Goal: Find specific page/section: Find specific page/section

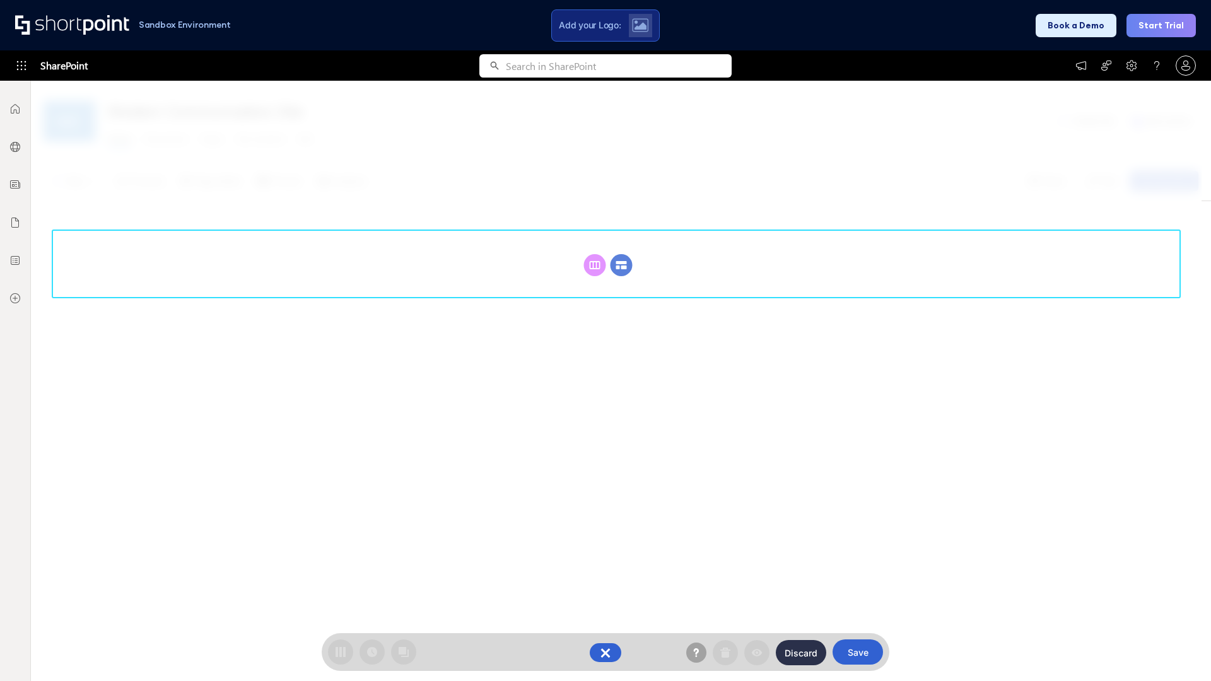
scroll to position [174, 0]
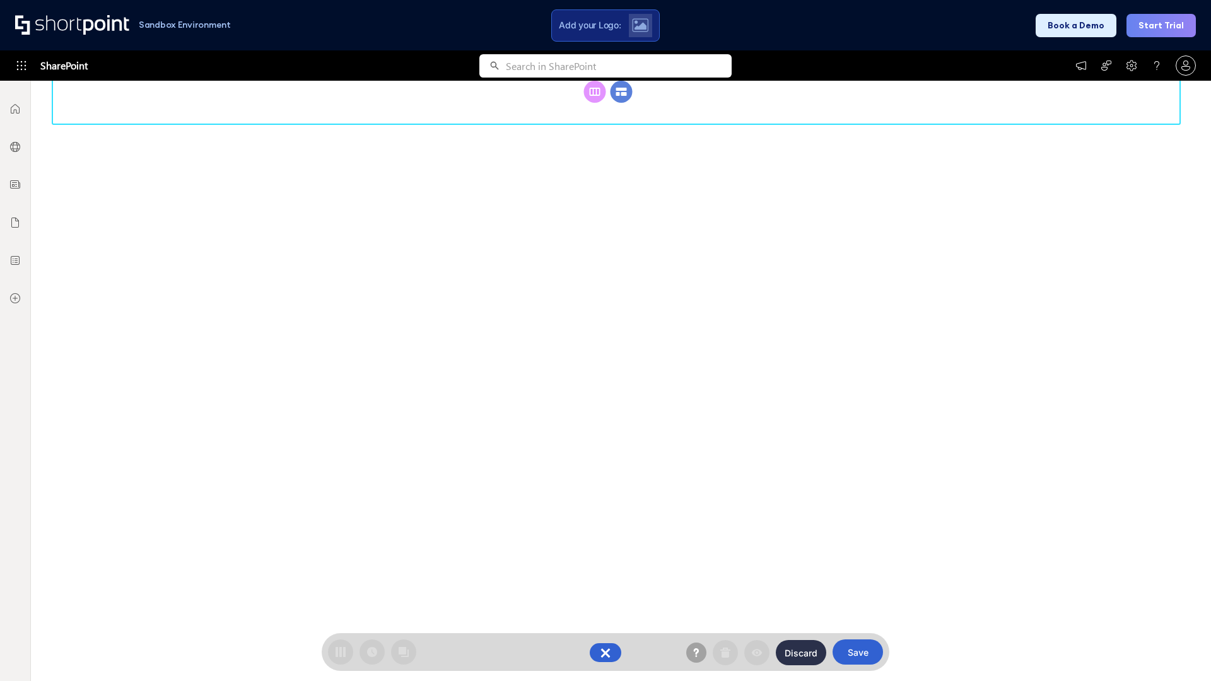
click at [621, 91] on circle at bounding box center [622, 92] width 22 height 22
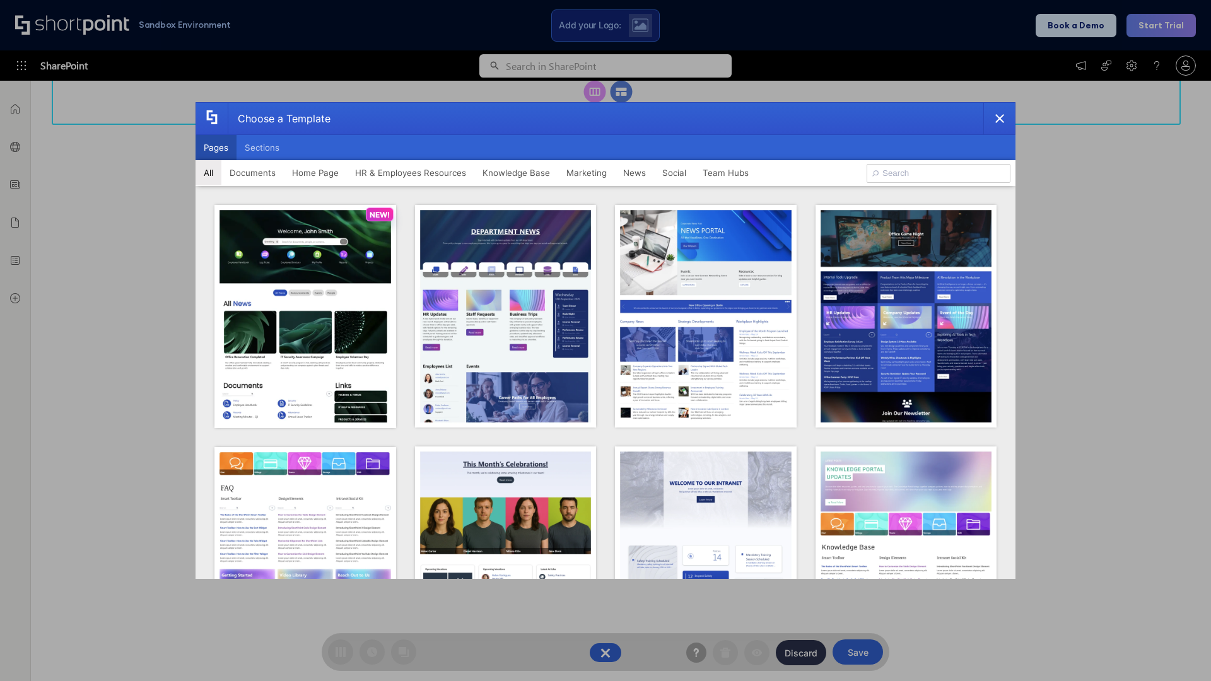
click at [216, 148] on button "Pages" at bounding box center [216, 147] width 41 height 25
type input "News Portal 4"
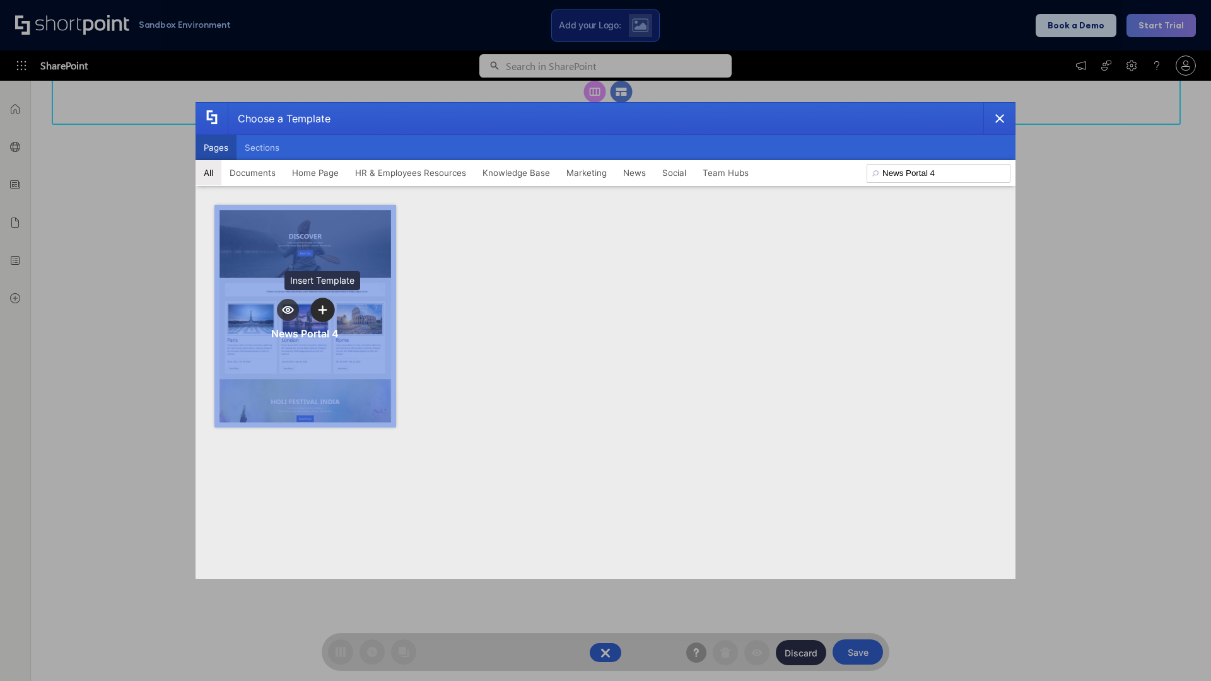
click at [322, 310] on icon "template selector" at bounding box center [322, 309] width 9 height 9
